Goal: Transaction & Acquisition: Obtain resource

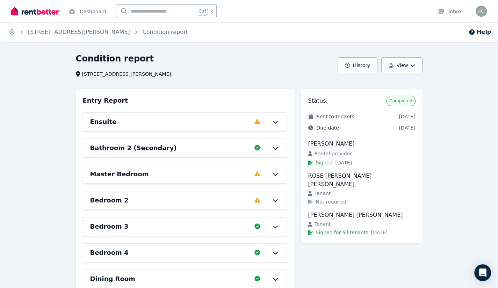
click at [46, 13] on img at bounding box center [35, 11] width 48 height 10
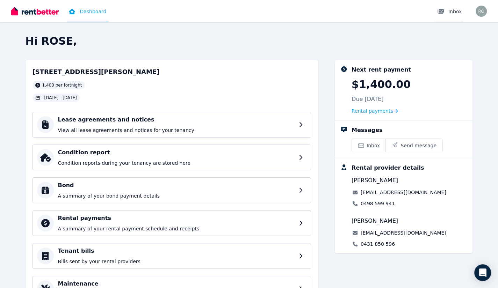
click at [452, 13] on div "Inbox" at bounding box center [449, 11] width 24 height 7
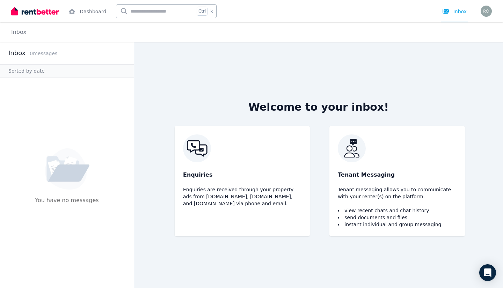
click at [46, 12] on img at bounding box center [35, 11] width 48 height 10
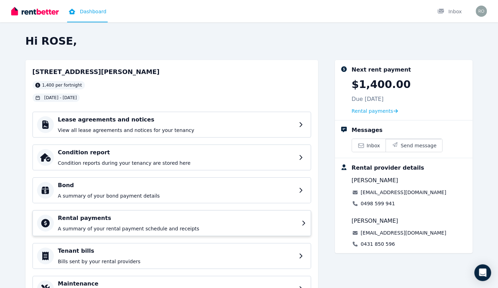
click at [152, 225] on p "A summary of your rental payment schedule and receipts" at bounding box center [177, 228] width 239 height 7
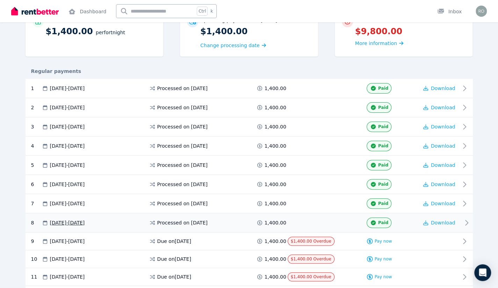
scroll to position [105, 0]
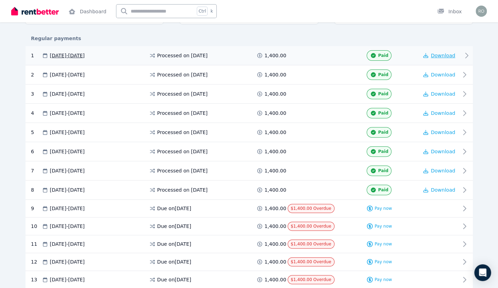
click at [437, 56] on span "Download" at bounding box center [443, 56] width 24 height 6
click at [442, 76] on span "Download" at bounding box center [443, 75] width 24 height 6
click at [435, 93] on span "Download" at bounding box center [443, 94] width 24 height 6
click at [439, 55] on span "Download" at bounding box center [443, 56] width 24 height 6
click at [436, 72] on span "Download" at bounding box center [443, 75] width 24 height 6
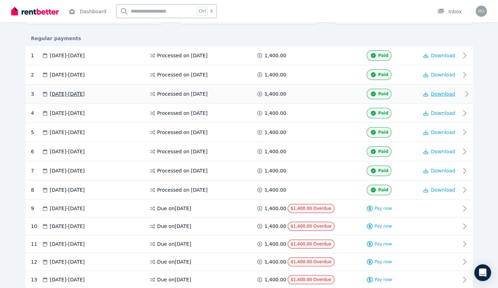
click at [439, 92] on span "Download" at bounding box center [443, 94] width 24 height 6
click at [439, 111] on span "Download" at bounding box center [443, 113] width 24 height 6
click at [440, 130] on span "Download" at bounding box center [443, 133] width 24 height 6
click at [440, 150] on span "Download" at bounding box center [443, 152] width 24 height 6
click at [436, 168] on span "Download" at bounding box center [443, 171] width 24 height 6
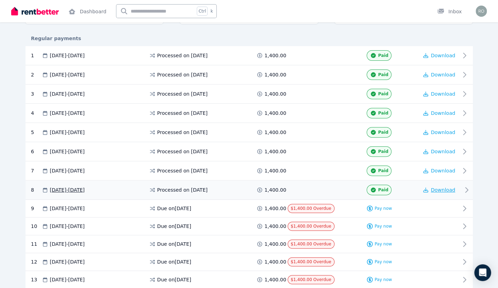
click at [446, 188] on span "Download" at bounding box center [443, 190] width 24 height 6
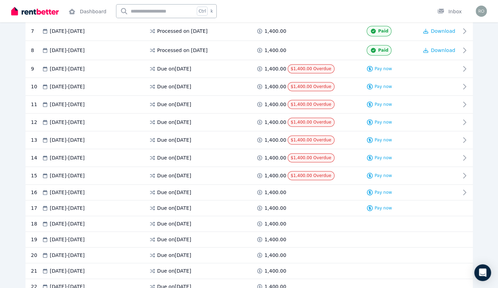
scroll to position [175, 0]
